Goal: Task Accomplishment & Management: Use online tool/utility

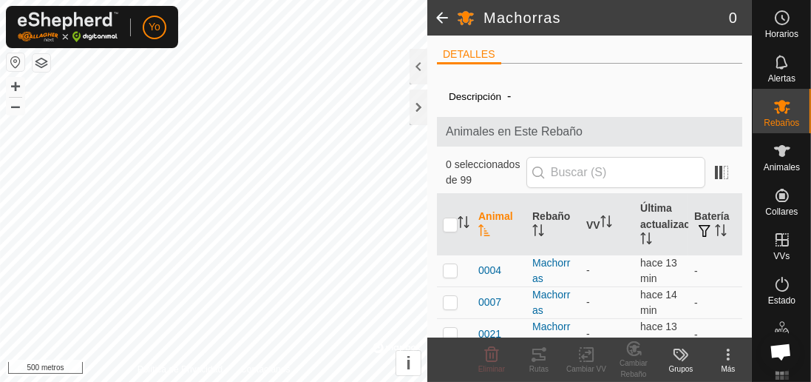
click at [412, 111] on div at bounding box center [419, 106] width 18 height 35
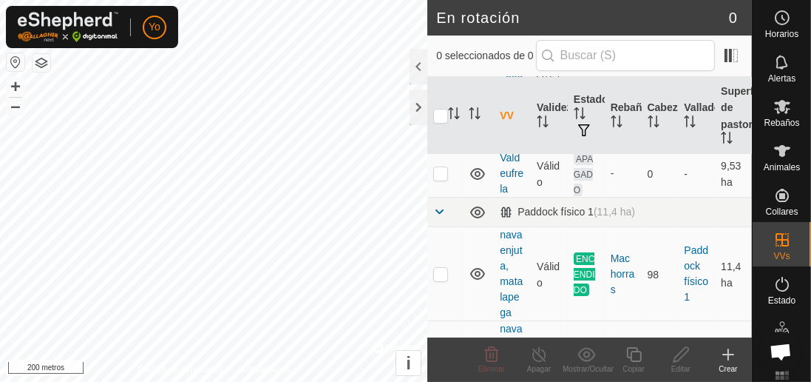
scroll to position [291, 0]
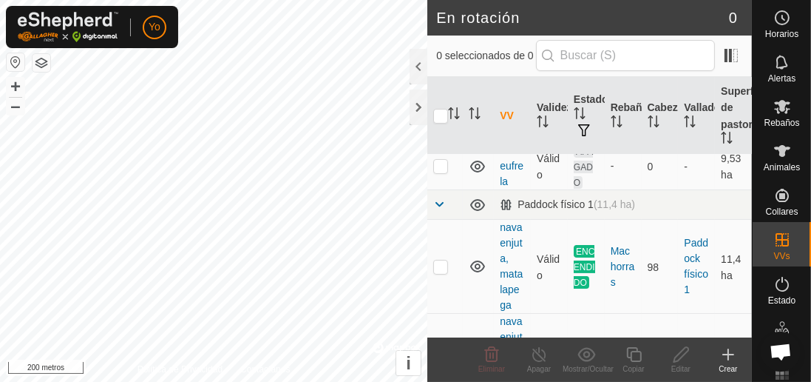
click at [678, 365] on font "Editar" at bounding box center [681, 369] width 19 height 8
click at [684, 370] on font "Editar" at bounding box center [681, 369] width 19 height 8
click at [687, 373] on font "Editar" at bounding box center [681, 369] width 19 height 8
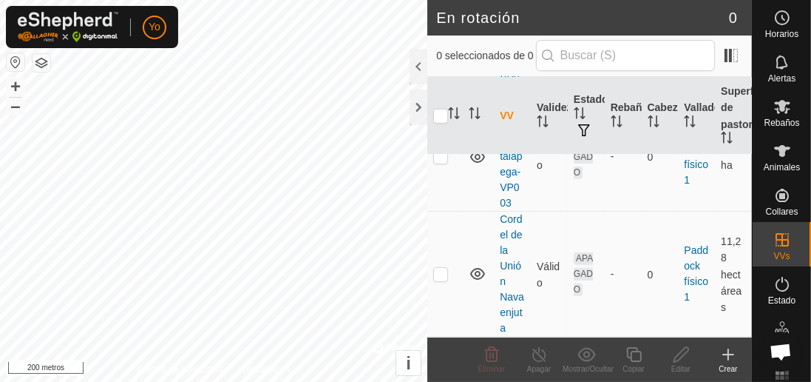
scroll to position [734, 0]
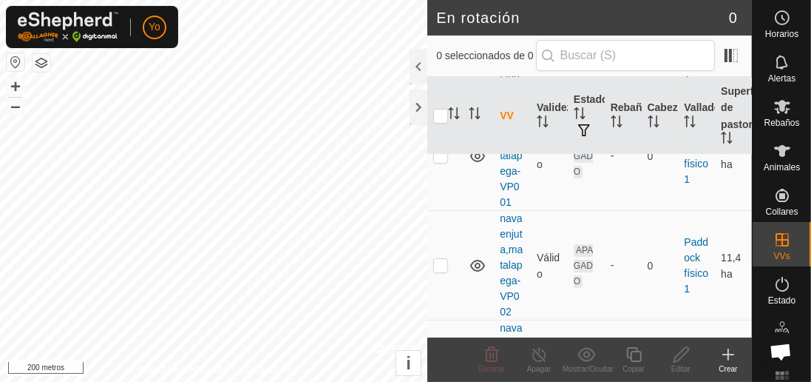
click at [418, 77] on div at bounding box center [419, 66] width 18 height 35
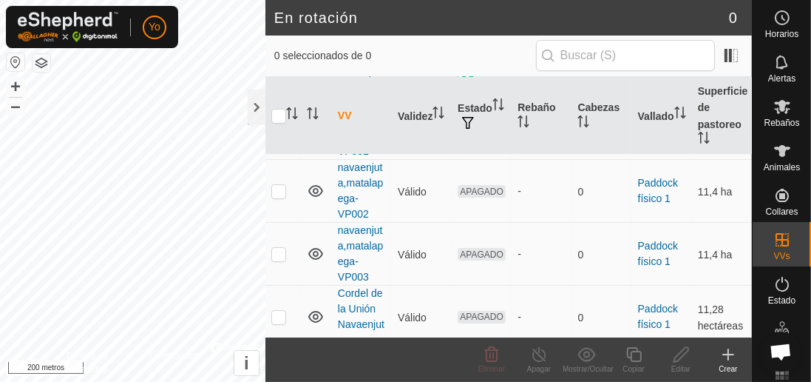
scroll to position [345, 0]
